Goal: Information Seeking & Learning: Learn about a topic

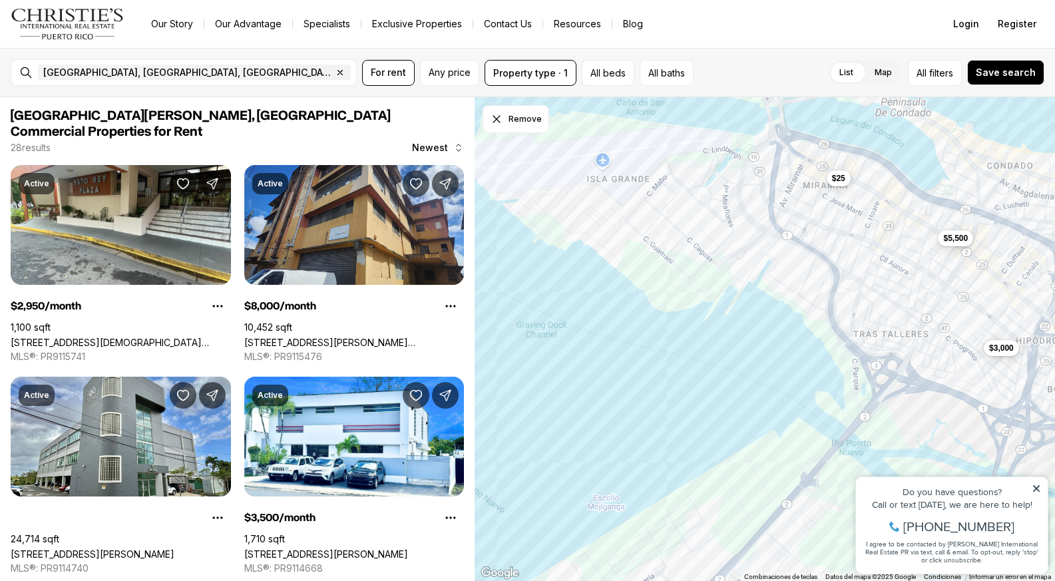
click at [953, 246] on div "$5,500 $3,000 $25" at bounding box center [765, 339] width 580 height 485
click at [957, 241] on span "$5,500" at bounding box center [956, 237] width 25 height 11
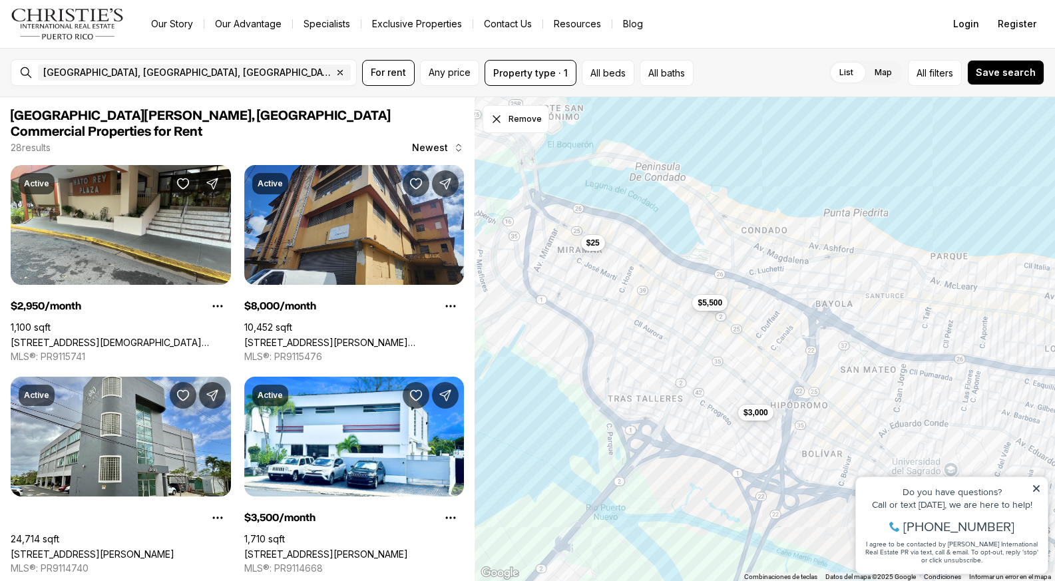
drag, startPoint x: 923, startPoint y: 200, endPoint x: 676, endPoint y: 266, distance: 255.4
click at [676, 266] on div "$5,500 $3,000 $25" at bounding box center [765, 339] width 580 height 485
click at [710, 301] on span "$5,500" at bounding box center [710, 301] width 25 height 11
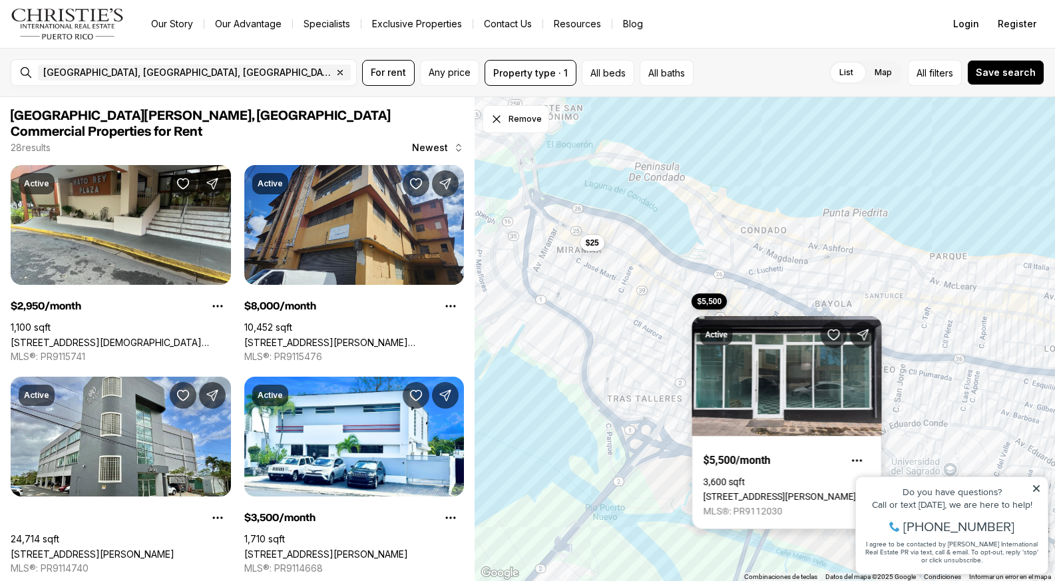
click at [747, 491] on link "[STREET_ADDRESS][PERSON_NAME][PERSON_NAME][PERSON_NAME]" at bounding box center [787, 496] width 167 height 11
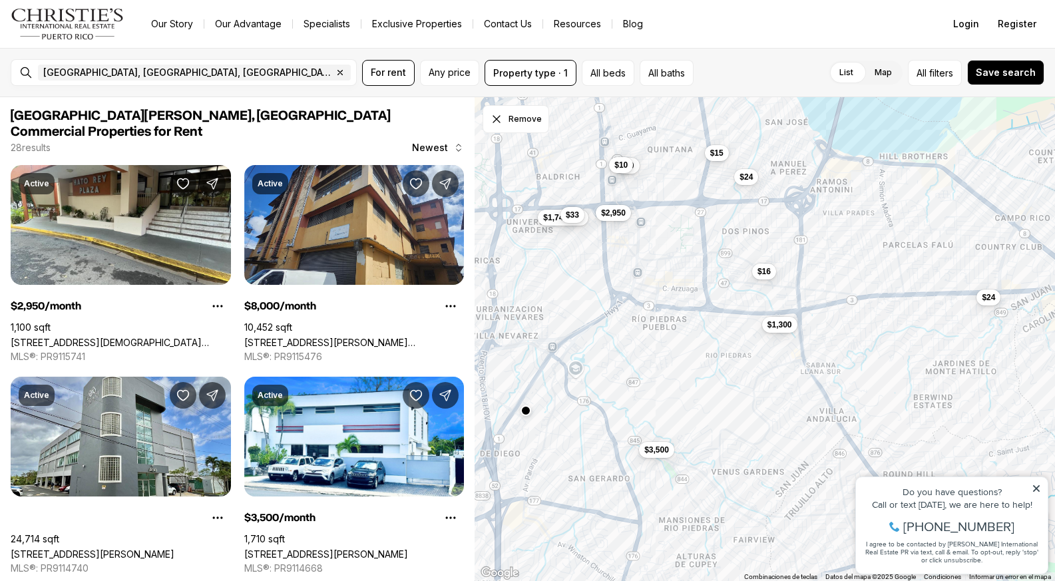
drag, startPoint x: 750, startPoint y: 284, endPoint x: 870, endPoint y: 637, distance: 373.2
click at [870, 580] on html "Go to: Homepage Our Story Our Advantage Specialists Exclusive Properties Contac…" at bounding box center [527, 290] width 1055 height 581
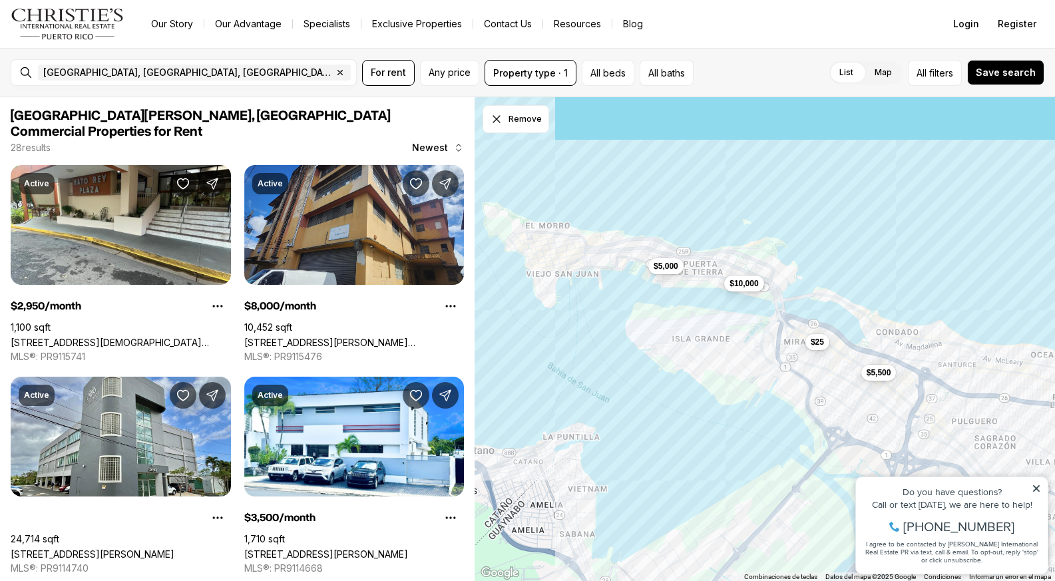
drag, startPoint x: 708, startPoint y: 415, endPoint x: 873, endPoint y: 232, distance: 246.5
click at [873, 232] on div "$5,000 $5,500 $25 $10,000 $28" at bounding box center [765, 339] width 580 height 485
click at [674, 275] on div "$5,000 $5,500 $25 $10,000 $3,000 $3,500" at bounding box center [765, 339] width 580 height 485
click at [660, 271] on button "$5,000" at bounding box center [665, 265] width 35 height 16
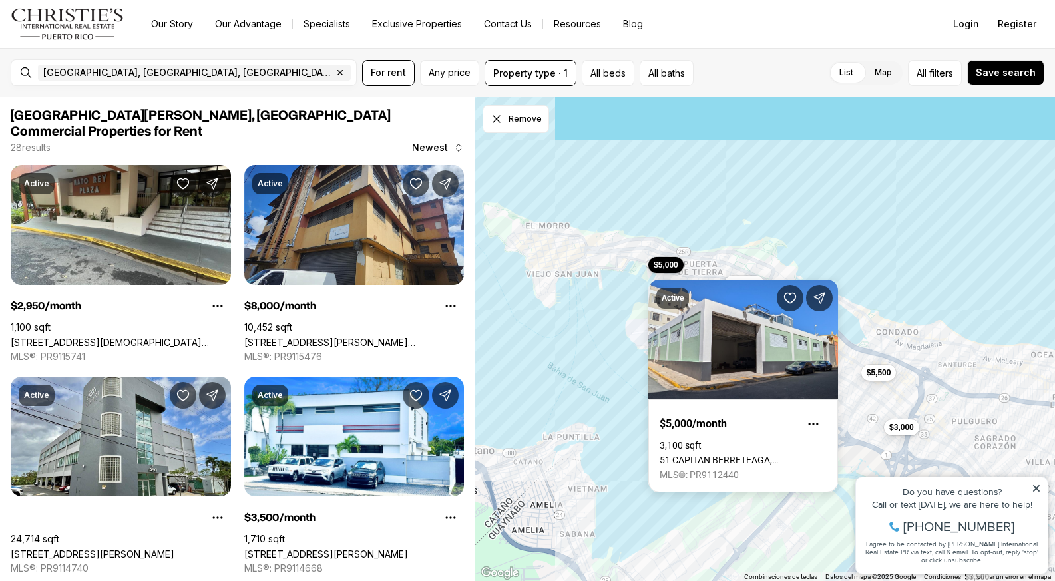
click at [778, 226] on div "$5,000 $5,500 $25 $10,000 $3,000 $3,500" at bounding box center [765, 339] width 580 height 485
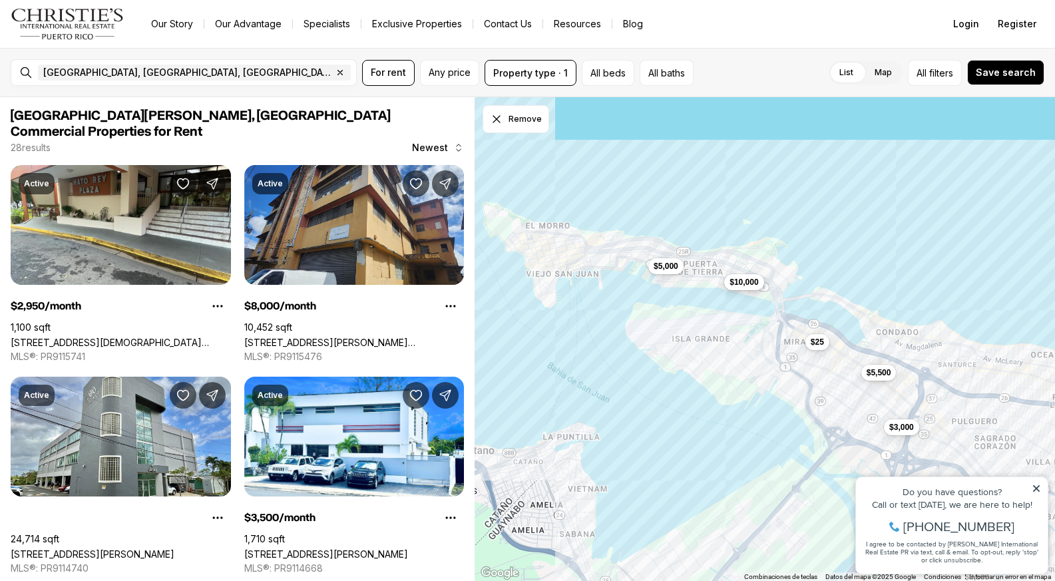
click at [750, 289] on button "$10,000" at bounding box center [743, 282] width 39 height 16
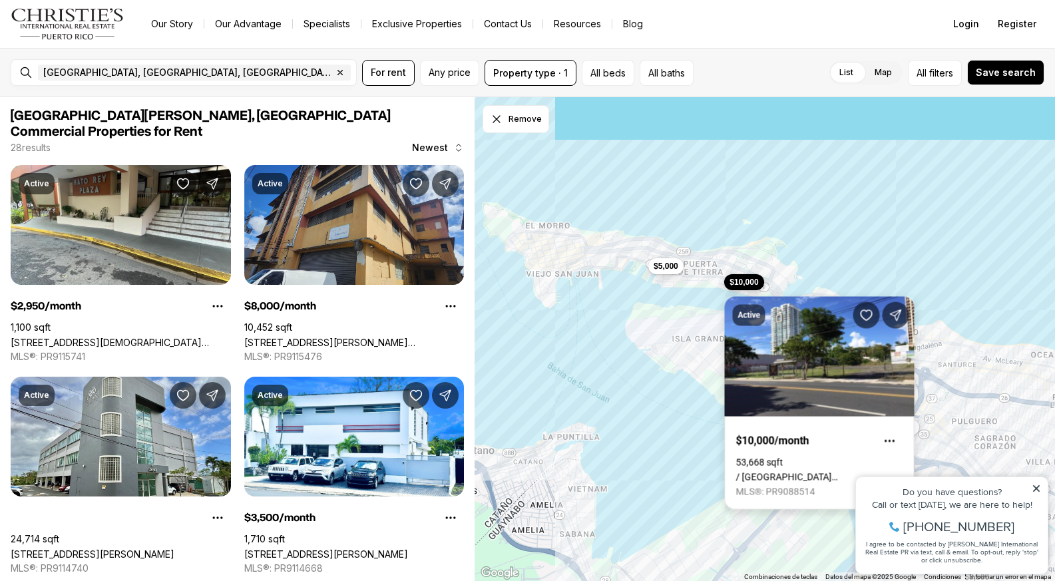
click at [901, 472] on link "/ AVENIDA FERNANDEZ JUNCOS, SAN JUAN PR, 00906" at bounding box center [819, 477] width 167 height 11
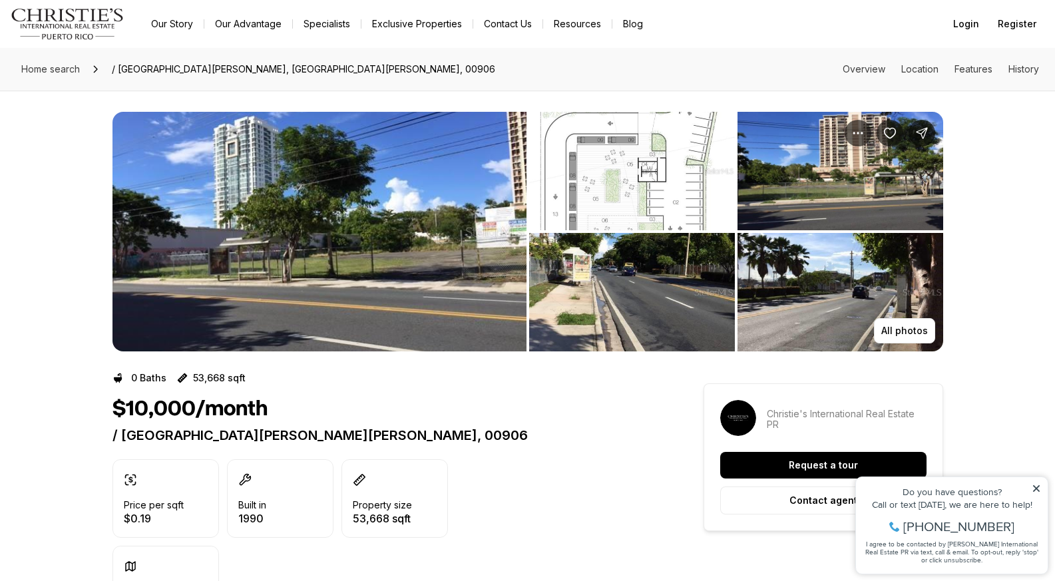
click at [833, 328] on img "View image gallery" at bounding box center [841, 292] width 206 height 118
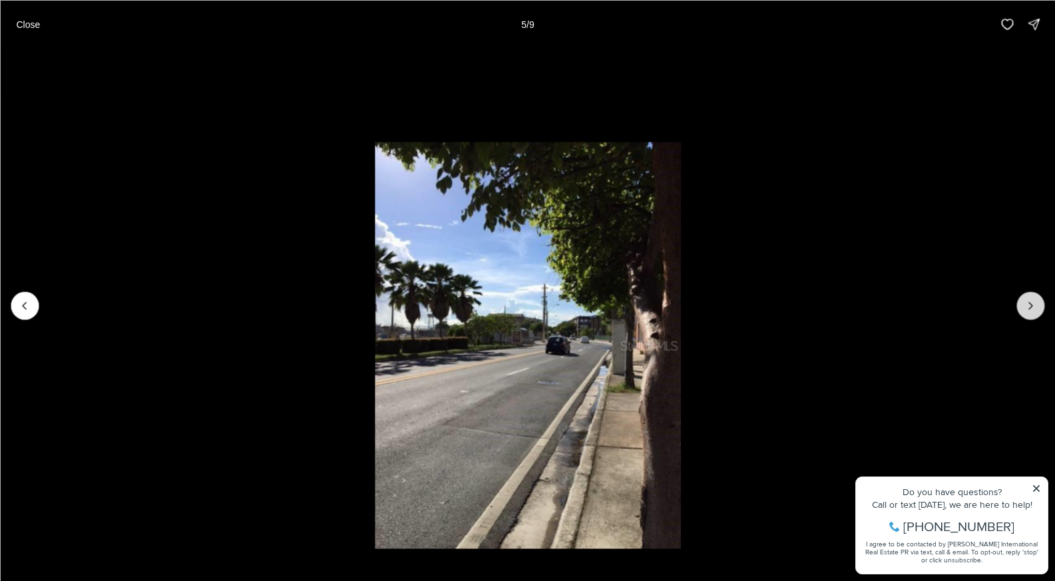
click at [1037, 304] on button "Next slide" at bounding box center [1030, 306] width 28 height 28
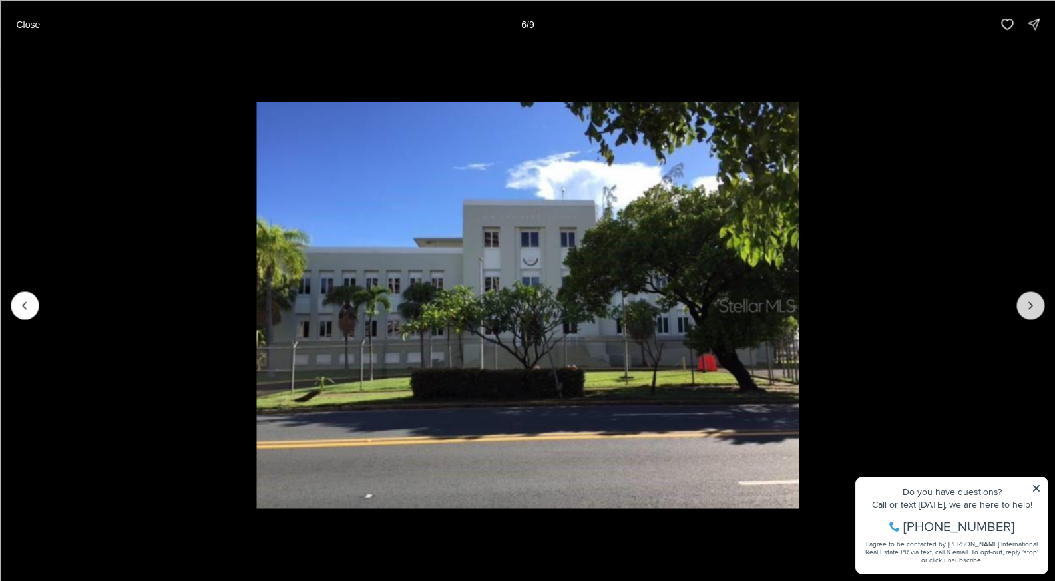
click at [1037, 304] on button "Next slide" at bounding box center [1030, 306] width 28 height 28
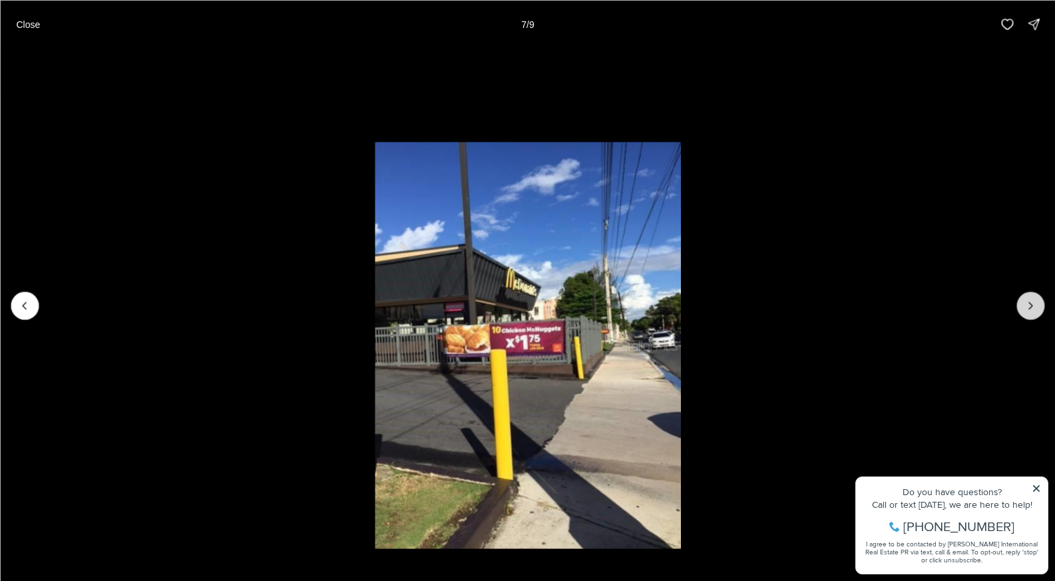
click at [1037, 304] on button "Next slide" at bounding box center [1030, 306] width 28 height 28
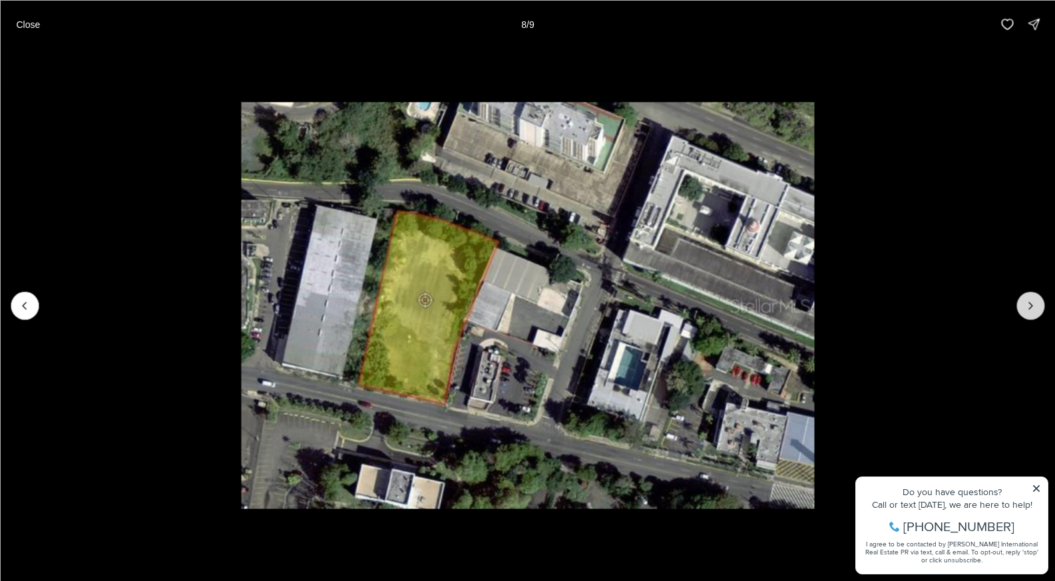
click at [1037, 304] on button "Next slide" at bounding box center [1030, 306] width 28 height 28
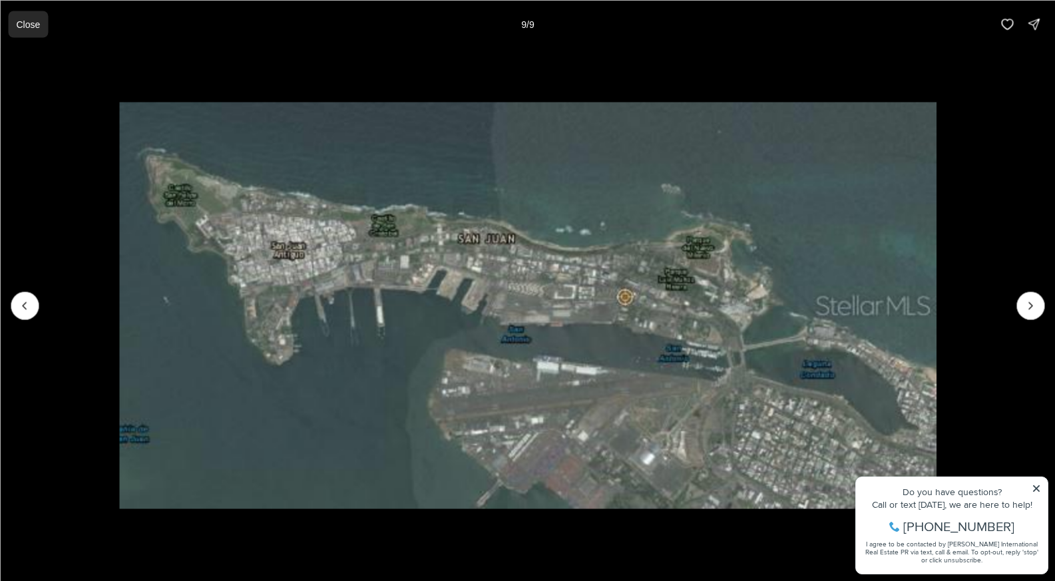
click at [30, 23] on p "Close" at bounding box center [28, 24] width 24 height 11
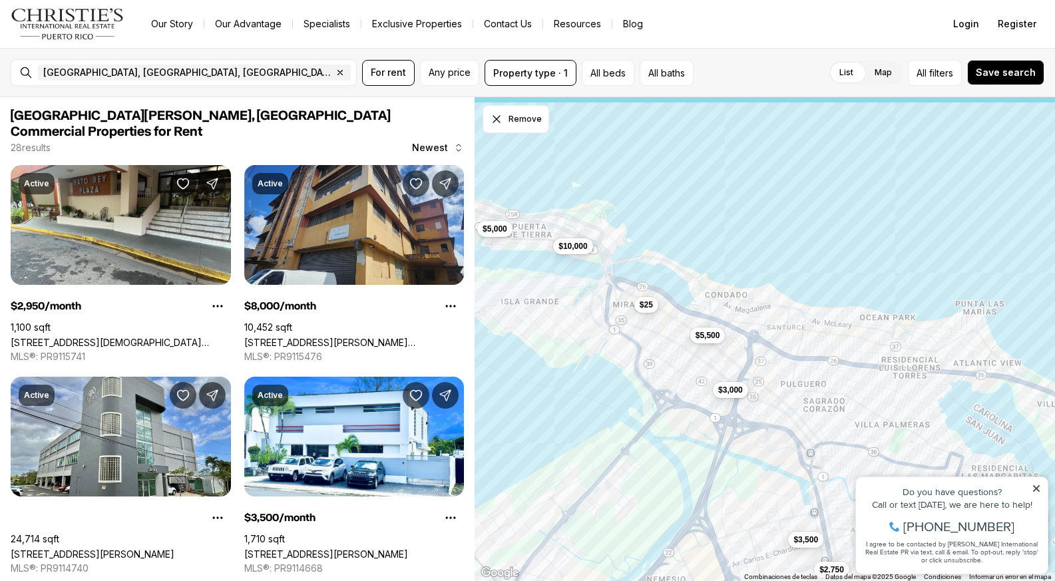
drag, startPoint x: 867, startPoint y: 278, endPoint x: 628, endPoint y: 311, distance: 241.9
click at [628, 311] on div "$5,000 $5,500 $3,000 $3,500 $2,750 $25 $10,000" at bounding box center [765, 339] width 580 height 485
click at [733, 391] on span "$3,000" at bounding box center [730, 389] width 25 height 11
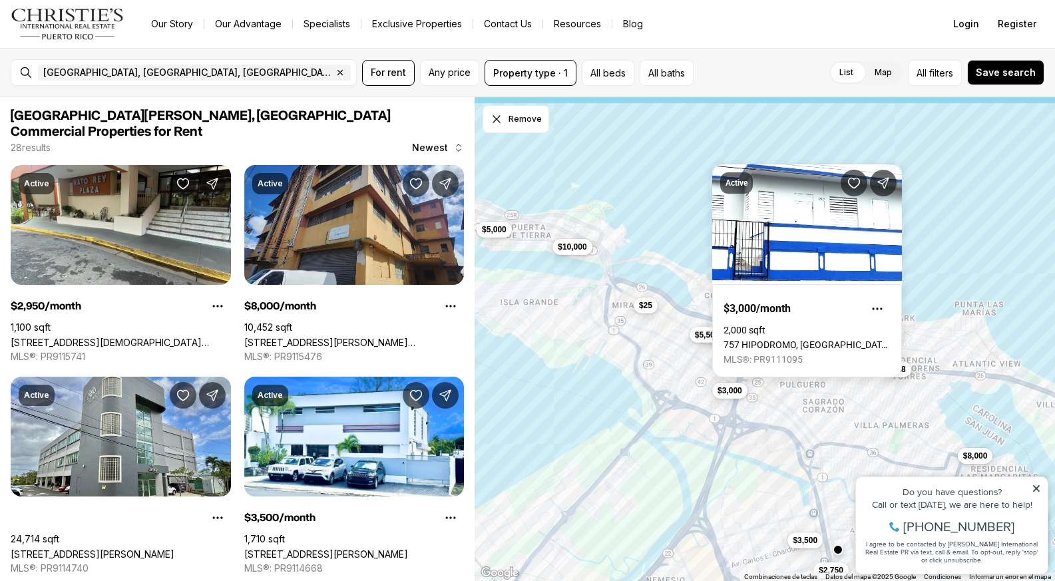
click at [704, 335] on span "$5,500" at bounding box center [707, 335] width 25 height 11
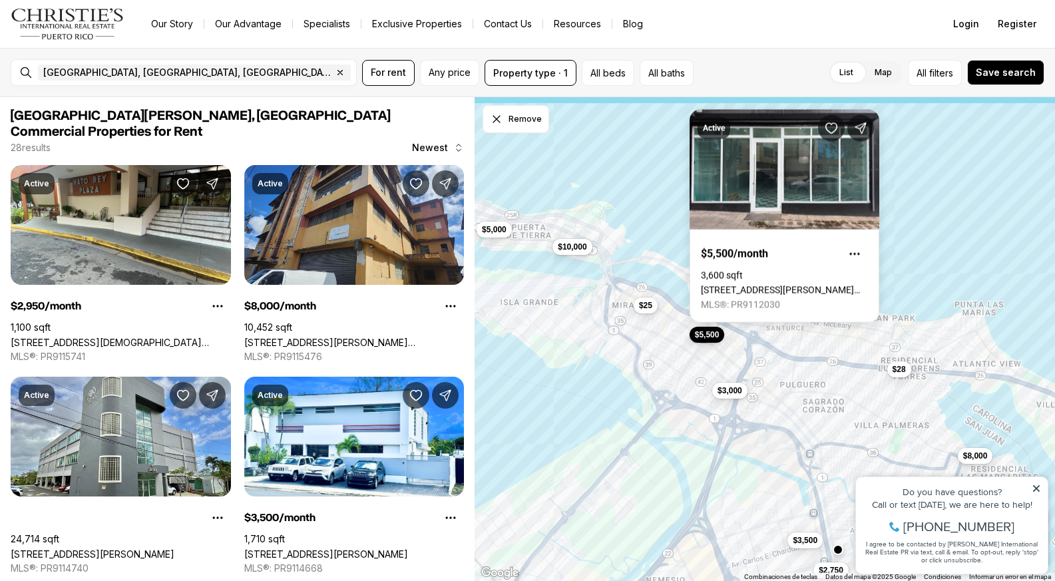
click at [652, 314] on div "$5,000 $5,500 $3,000 $3,500 $2,750 $25 $10,000 $8,000 $28 $6" at bounding box center [765, 339] width 580 height 485
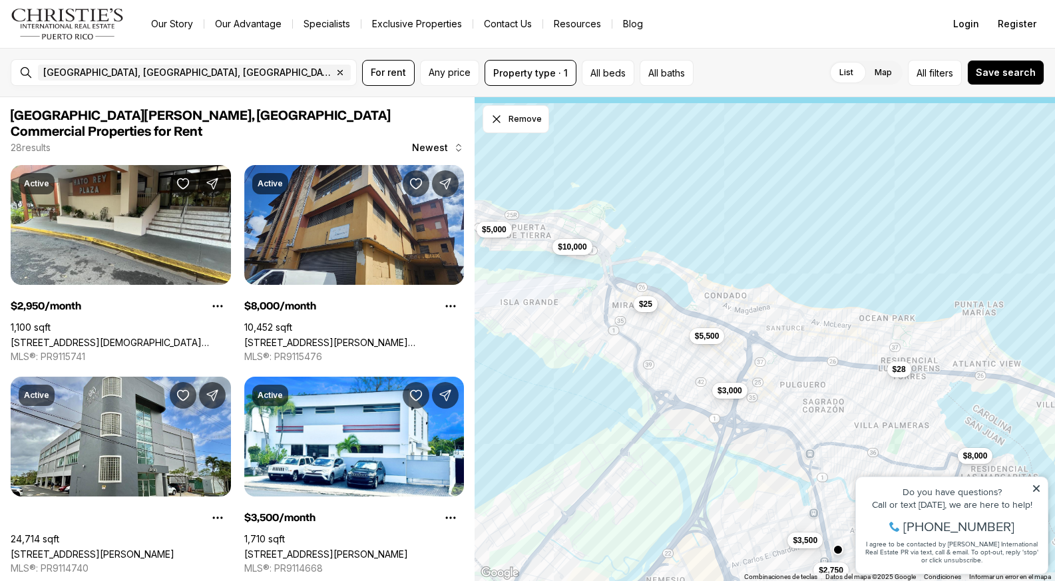
click at [648, 310] on span "$25" at bounding box center [645, 304] width 13 height 11
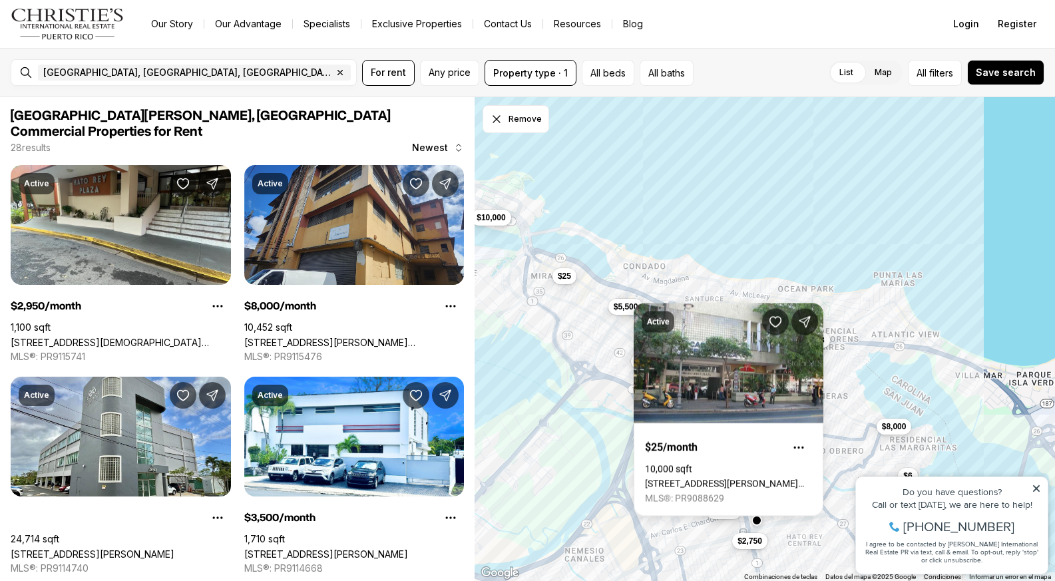
drag, startPoint x: 826, startPoint y: 294, endPoint x: 734, endPoint y: 255, distance: 99.6
click at [734, 255] on div "$5,000 $5,500 $3,000 $3,500 $2,750 $25 $10,000 $8,000 $28 $6" at bounding box center [765, 339] width 580 height 485
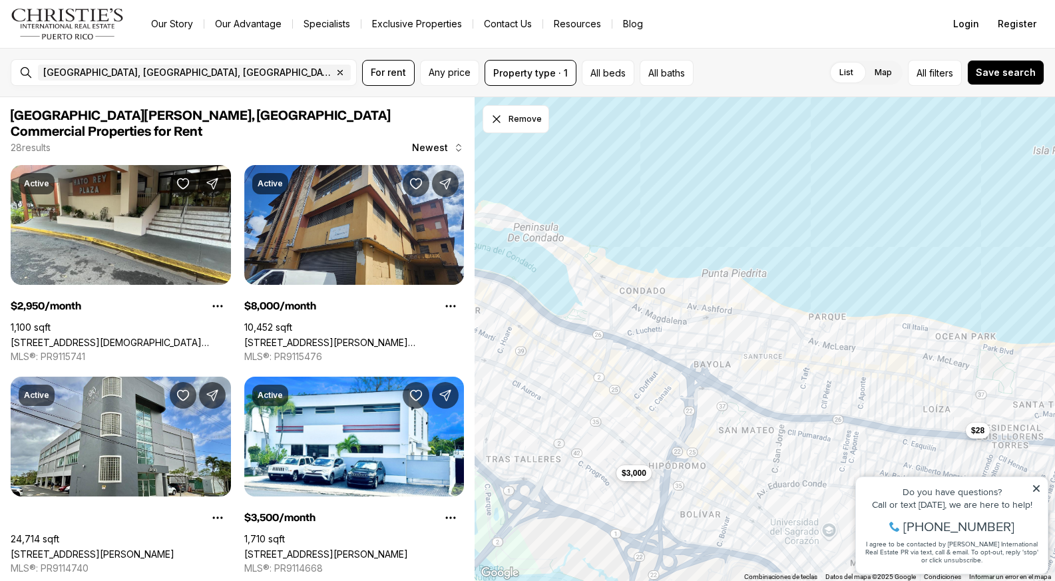
drag, startPoint x: 738, startPoint y: 330, endPoint x: 851, endPoint y: 441, distance: 158.6
click at [851, 441] on div "$3,000 $8,000 $28" at bounding box center [765, 339] width 580 height 485
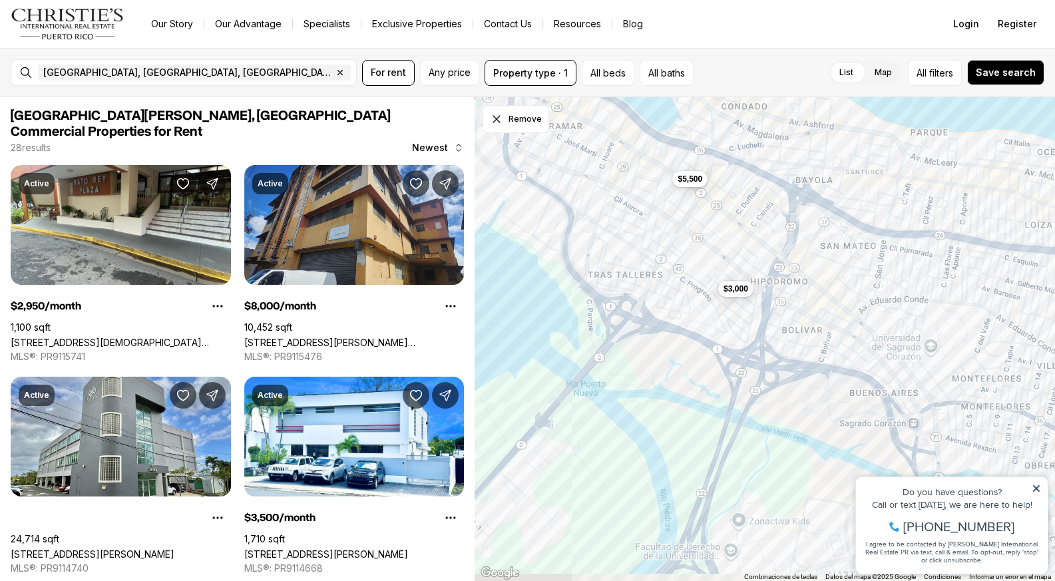
drag, startPoint x: 717, startPoint y: 491, endPoint x: 889, endPoint y: 170, distance: 364.2
click at [889, 170] on div "$3,000 $28 $5,500" at bounding box center [765, 339] width 580 height 485
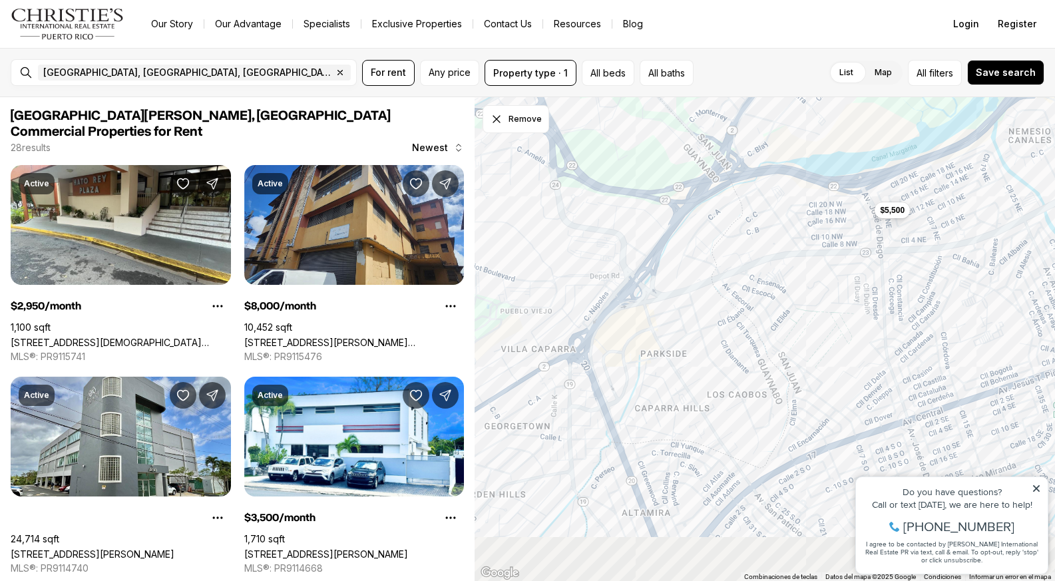
drag, startPoint x: 614, startPoint y: 434, endPoint x: 934, endPoint y: 50, distance: 499.6
click at [933, 53] on div "San Juan, PR, US Remove San Juan, PR, US For rent Any price Property type · 1 A…" at bounding box center [527, 314] width 1055 height 533
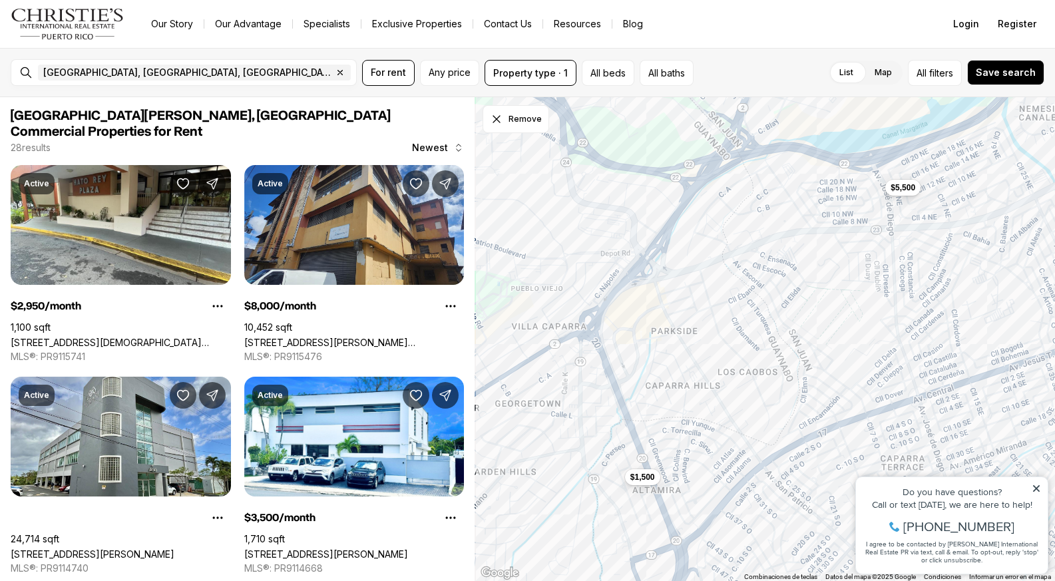
click at [652, 484] on div "$1,500" at bounding box center [642, 477] width 35 height 16
click at [648, 479] on span "$1,500" at bounding box center [642, 476] width 25 height 11
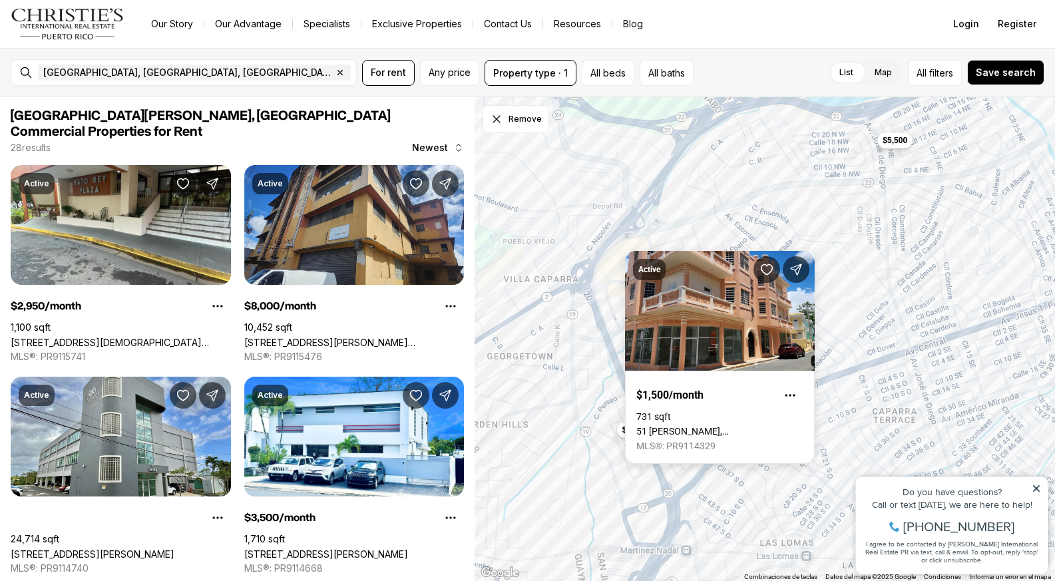
drag, startPoint x: 576, startPoint y: 393, endPoint x: 567, endPoint y: 311, distance: 83.0
click at [567, 311] on div "$5,500 $1,500" at bounding box center [765, 339] width 580 height 485
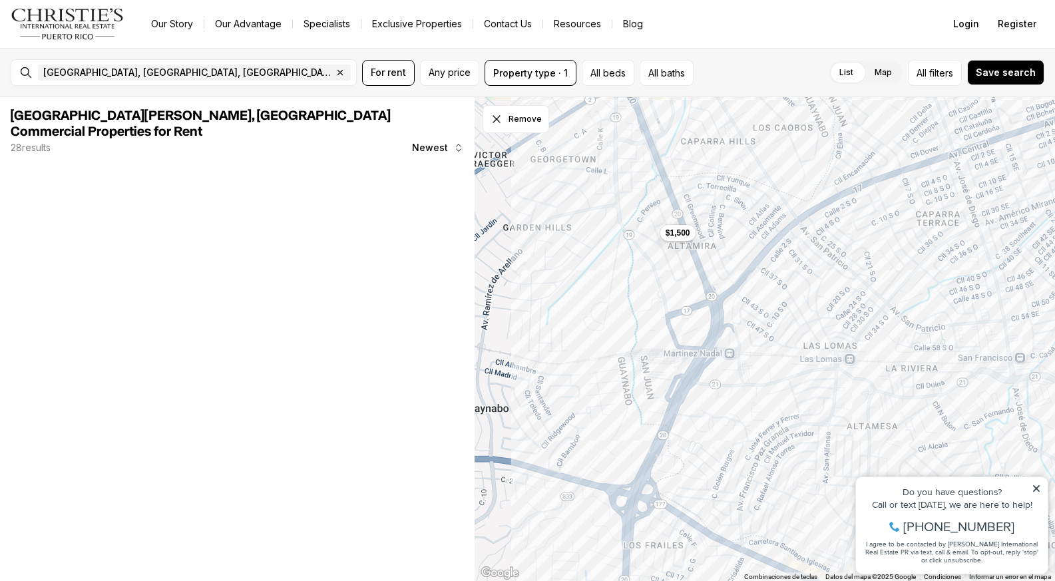
drag, startPoint x: 567, startPoint y: 311, endPoint x: 611, endPoint y: 149, distance: 167.6
click at [611, 149] on div "$1,500" at bounding box center [765, 339] width 580 height 485
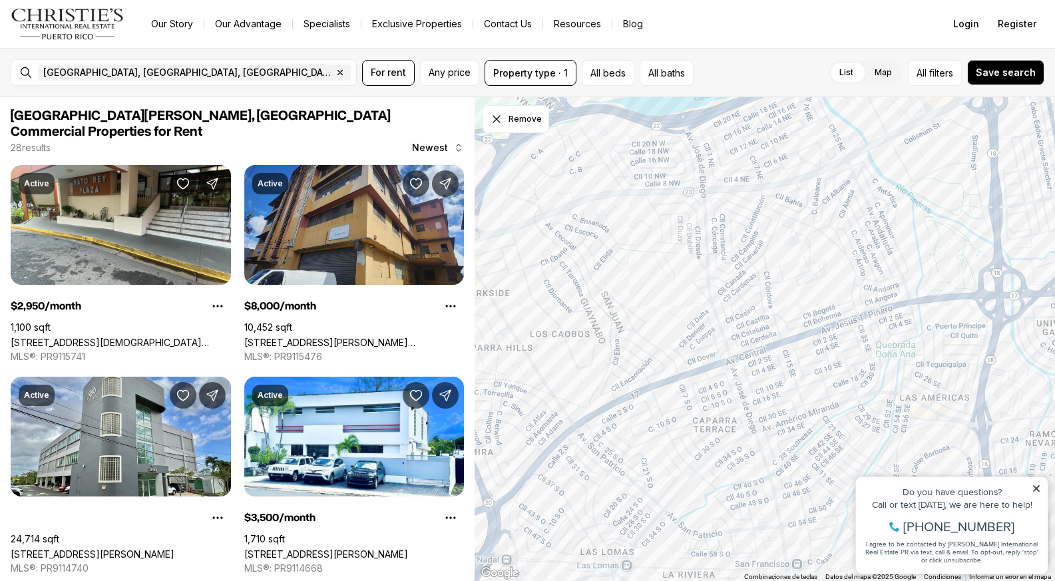
drag, startPoint x: 765, startPoint y: 258, endPoint x: 525, endPoint y: 479, distance: 325.5
click at [525, 479] on div "$1,500 $405,450" at bounding box center [765, 339] width 580 height 485
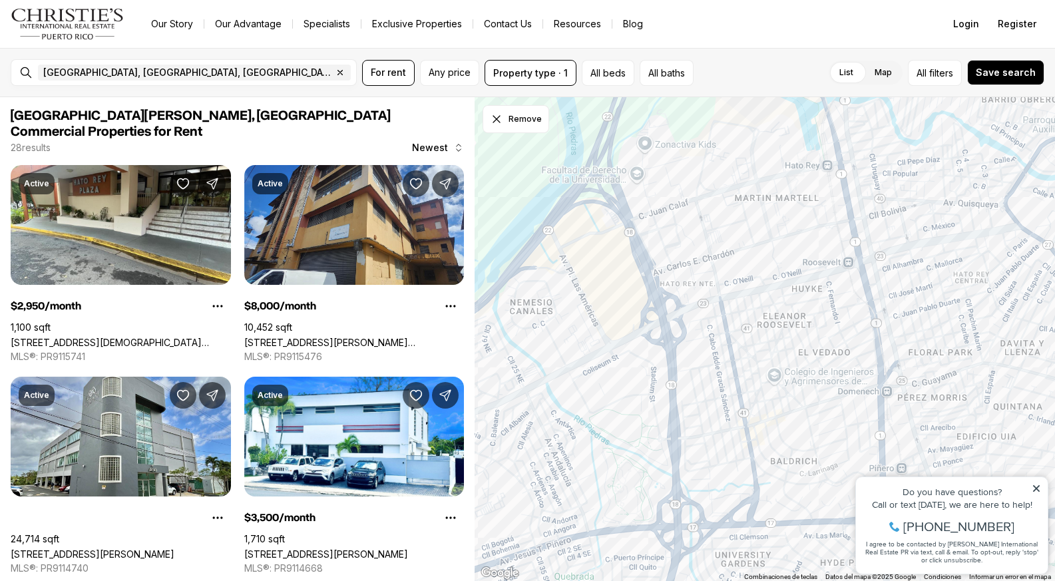
drag, startPoint x: 795, startPoint y: 335, endPoint x: 487, endPoint y: 558, distance: 380.3
click at [487, 558] on div "$5,500" at bounding box center [765, 339] width 580 height 485
click at [848, 266] on span "$2,750" at bounding box center [844, 270] width 25 height 11
click at [903, 333] on button "$24" at bounding box center [901, 327] width 24 height 16
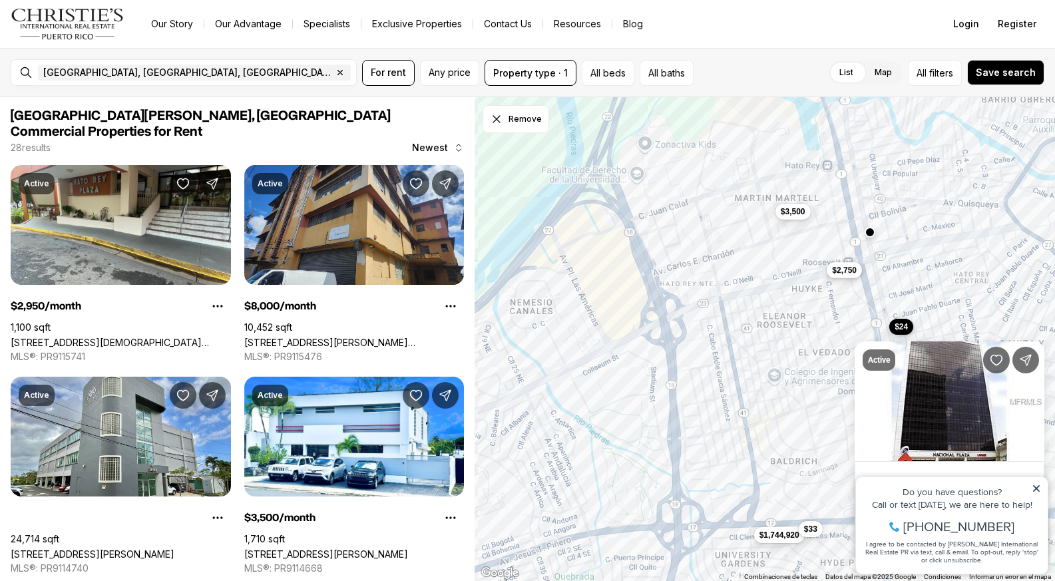
click at [852, 278] on button "$2,750" at bounding box center [844, 270] width 35 height 16
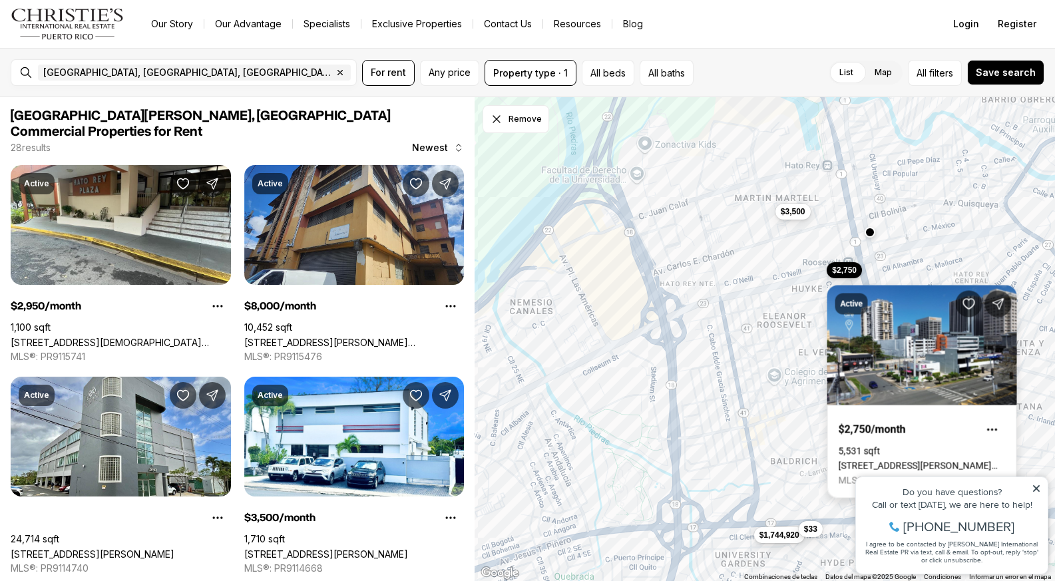
click at [899, 461] on link "[STREET_ADDRESS][PERSON_NAME][PERSON_NAME]" at bounding box center [922, 466] width 167 height 11
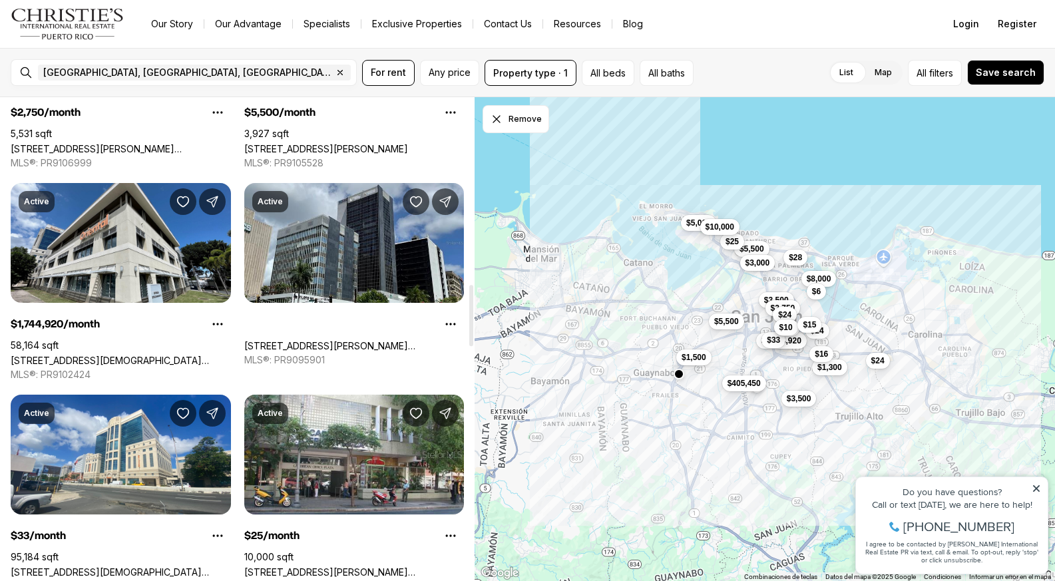
scroll to position [1467, 0]
